Goal: Use online tool/utility: Utilize a website feature to perform a specific function

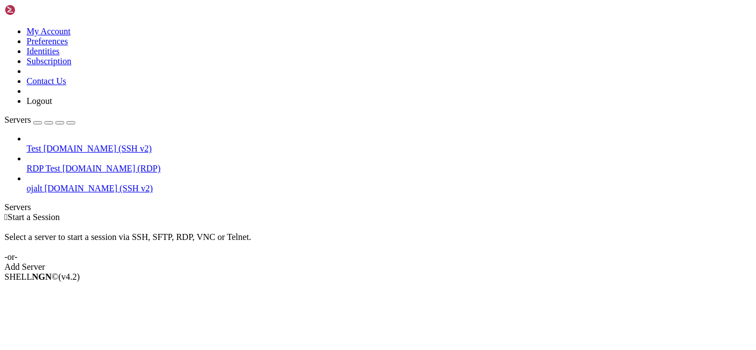
click at [42, 184] on span "ojalt" at bounding box center [34, 188] width 15 height 9
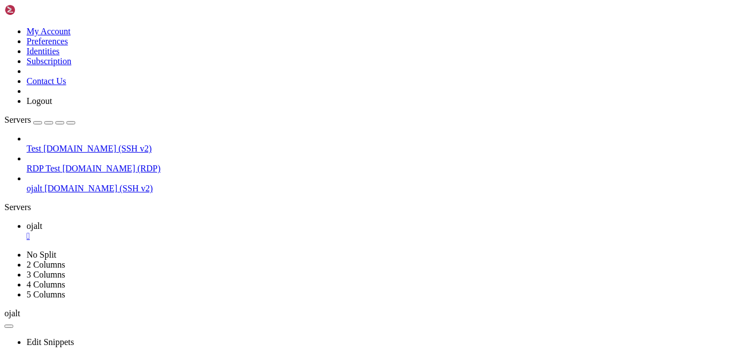
scroll to position [9, 0]
drag, startPoint x: 169, startPoint y: 580, endPoint x: 283, endPoint y: 587, distance: 113.6
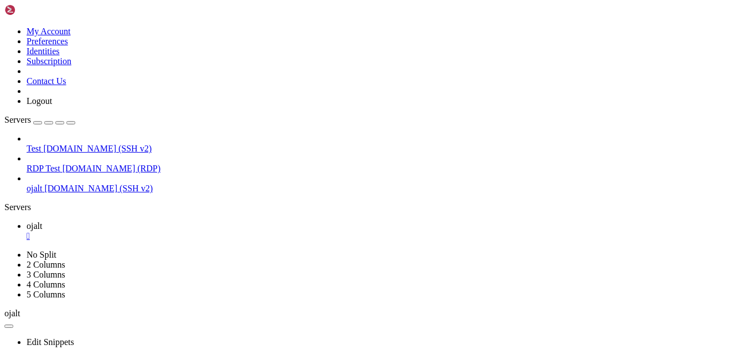
drag, startPoint x: 254, startPoint y: 584, endPoint x: 418, endPoint y: 503, distance: 182.6
